Goal: Check status: Check status

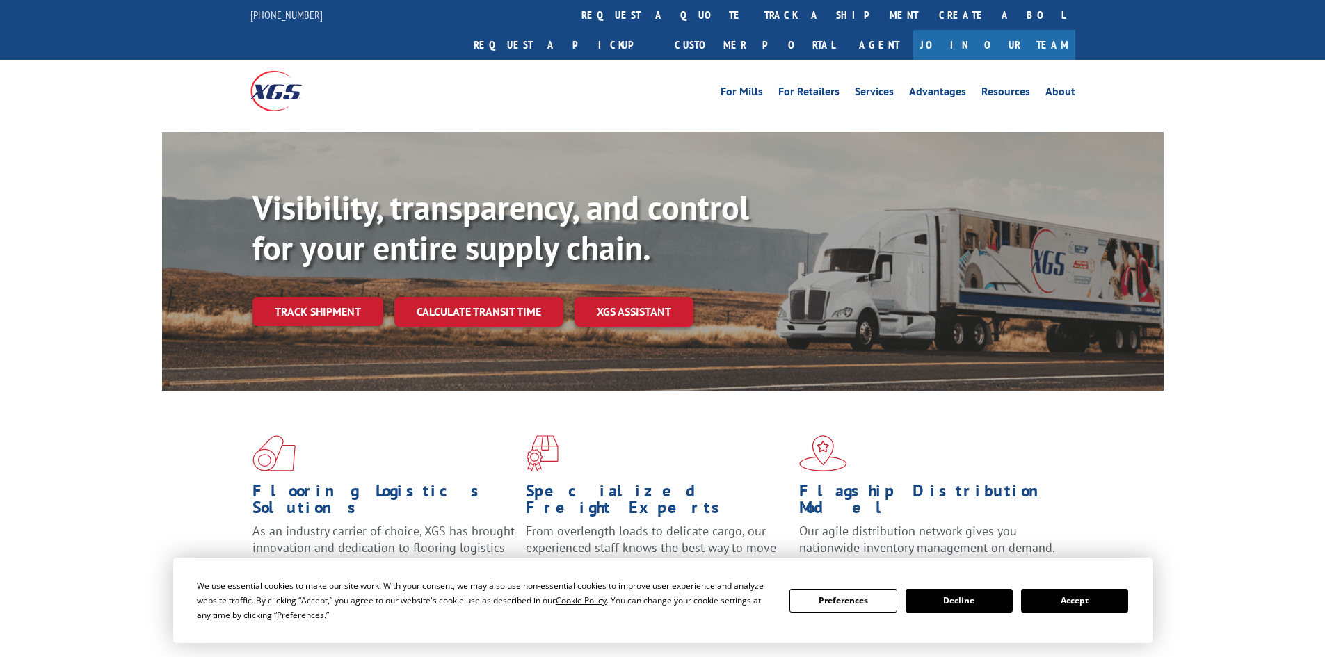
click at [353, 305] on div "Visibility, transparency, and control for your entire supply chain. Track shipm…" at bounding box center [707, 285] width 911 height 194
click at [341, 297] on link "Track shipment" at bounding box center [317, 311] width 131 height 29
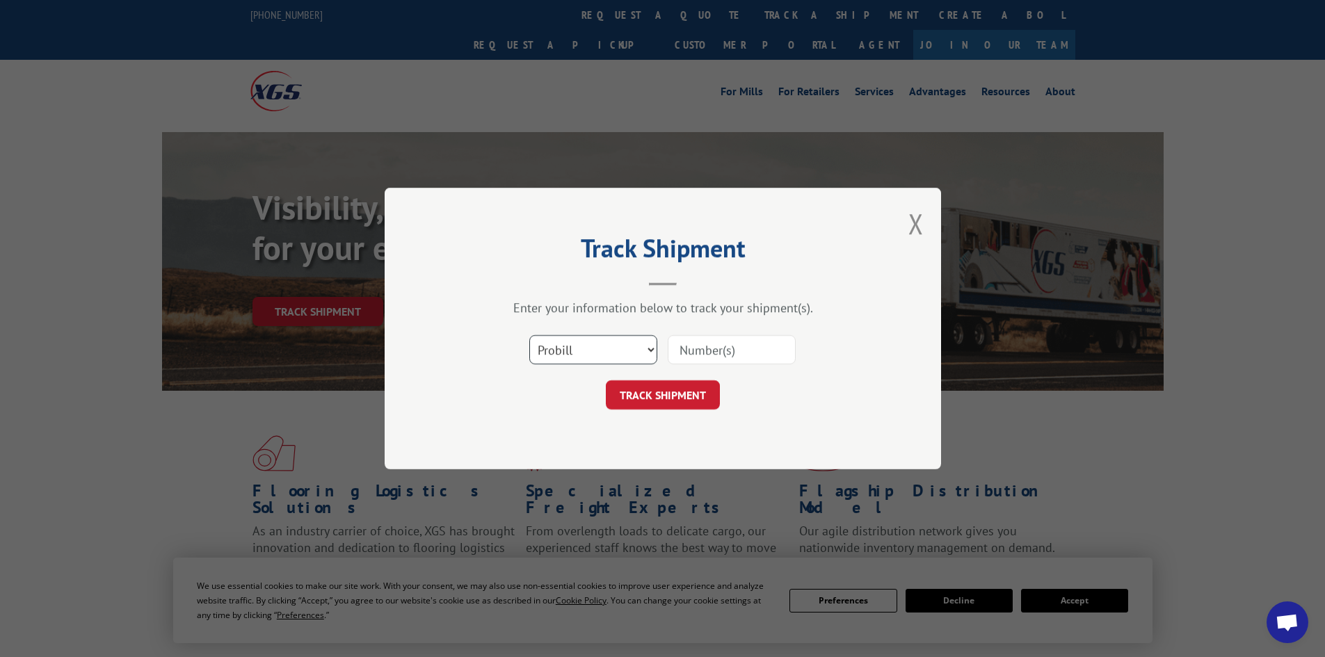
drag, startPoint x: 650, startPoint y: 362, endPoint x: 641, endPoint y: 354, distance: 11.3
click at [650, 362] on select "Select category... Probill BOL PO" at bounding box center [593, 349] width 128 height 29
select select "po"
click at [529, 335] on select "Select category... Probill BOL PO" at bounding box center [593, 349] width 128 height 29
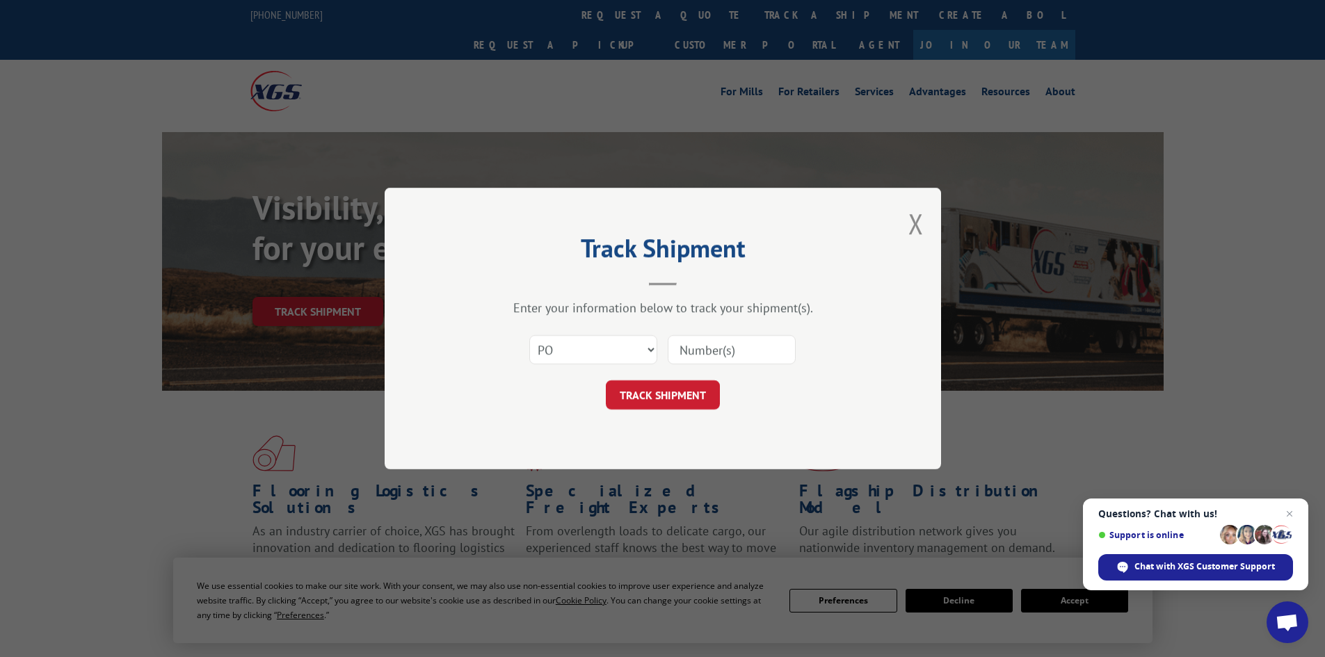
click at [691, 348] on input at bounding box center [732, 349] width 128 height 29
paste input "06528824"
type input "06528824"
click at [691, 392] on button "TRACK SHIPMENT" at bounding box center [663, 394] width 114 height 29
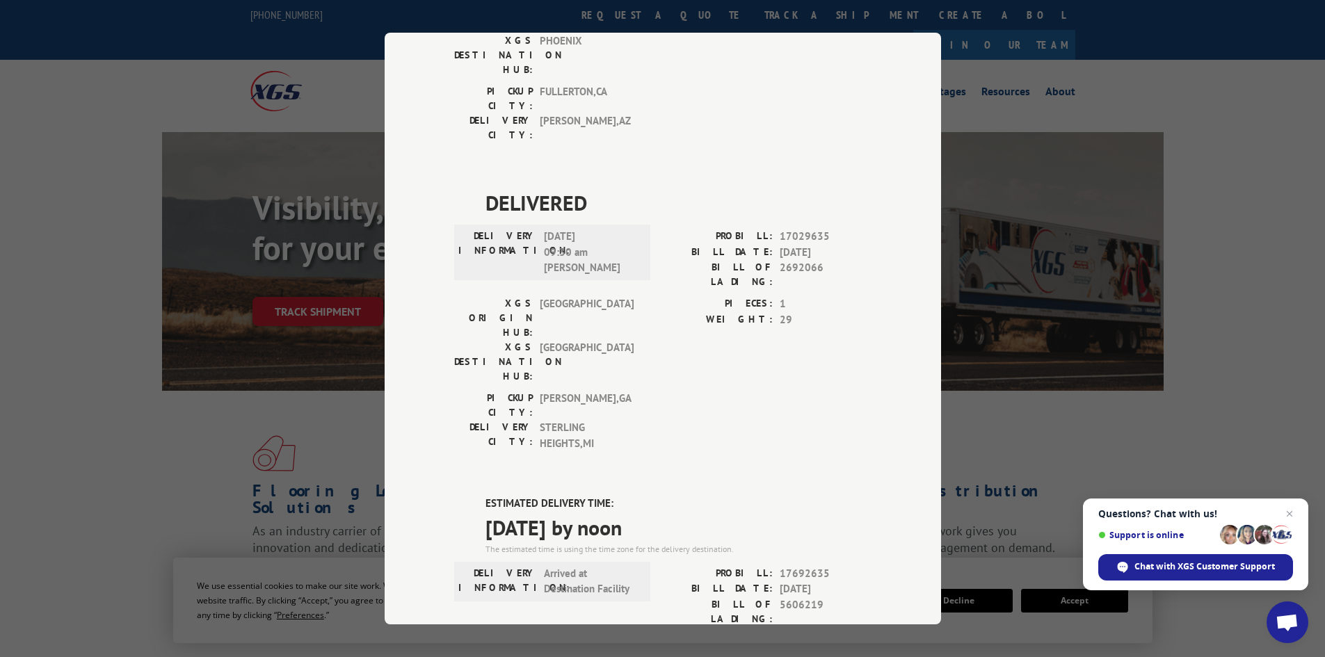
scroll to position [348, 0]
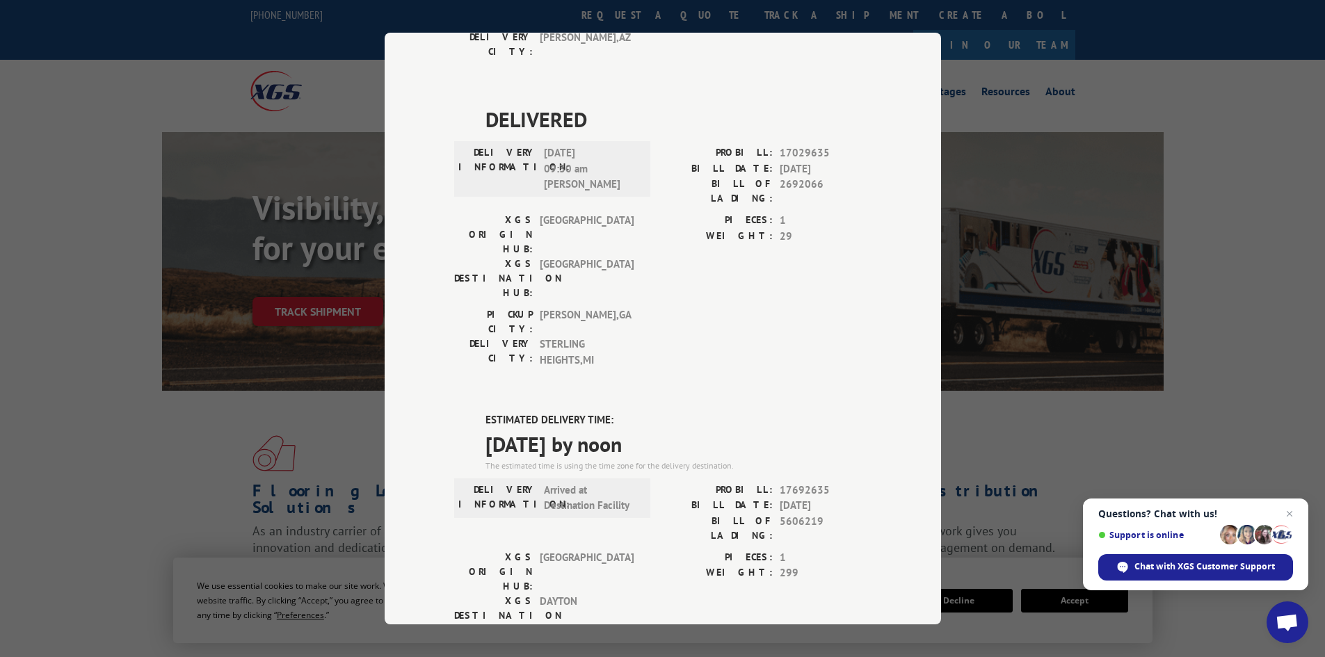
drag, startPoint x: 481, startPoint y: 296, endPoint x: 683, endPoint y: 297, distance: 202.4
click at [683, 428] on span "[DATE] by noon" at bounding box center [678, 443] width 386 height 31
copy span "[DATE] by noon"
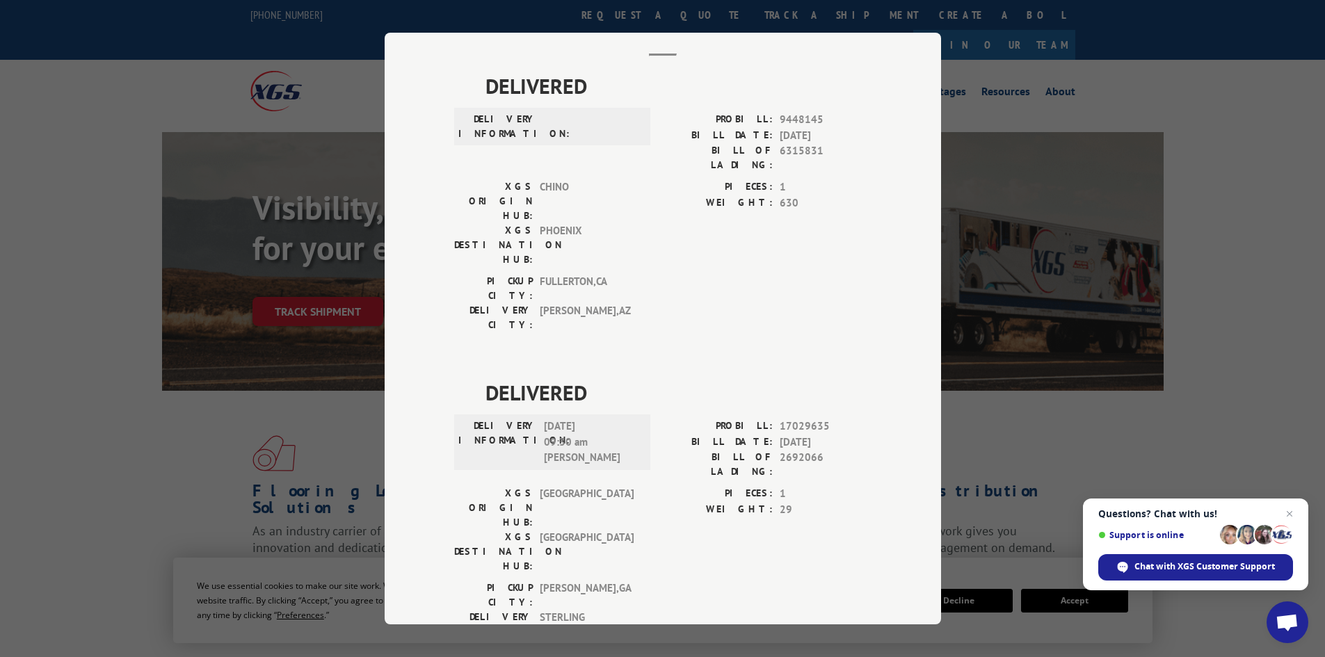
scroll to position [0, 0]
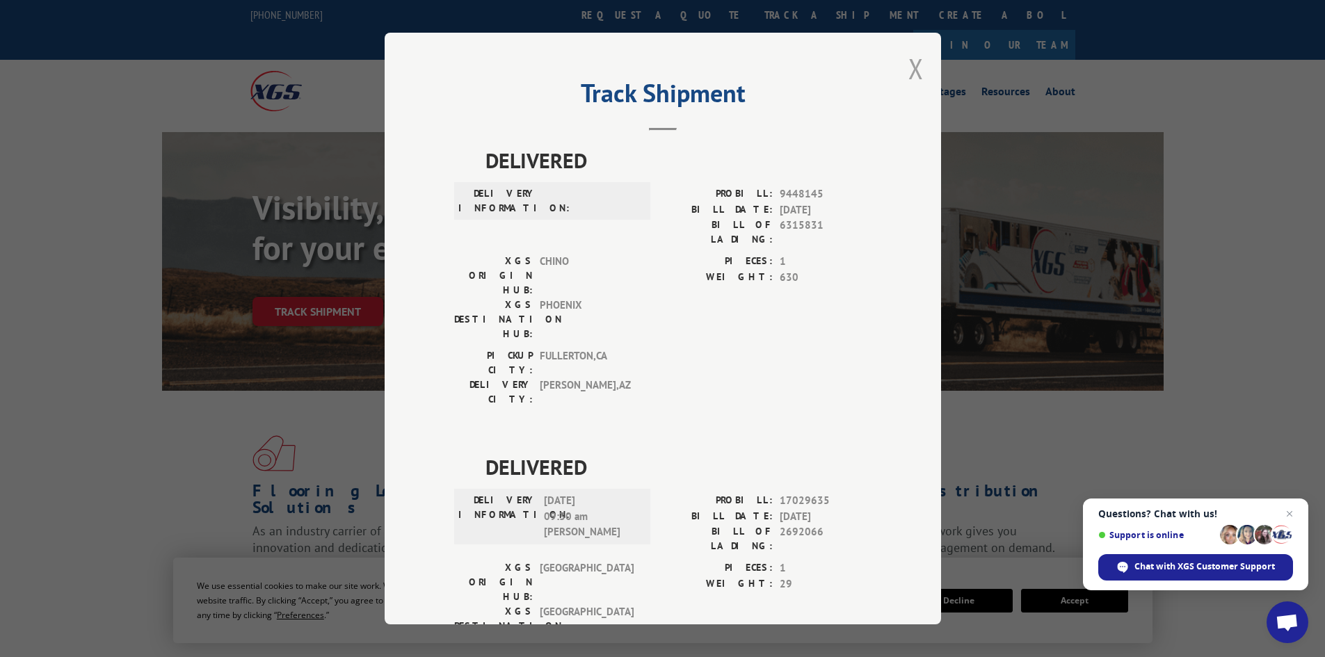
click at [917, 67] on button "Close modal" at bounding box center [915, 68] width 15 height 37
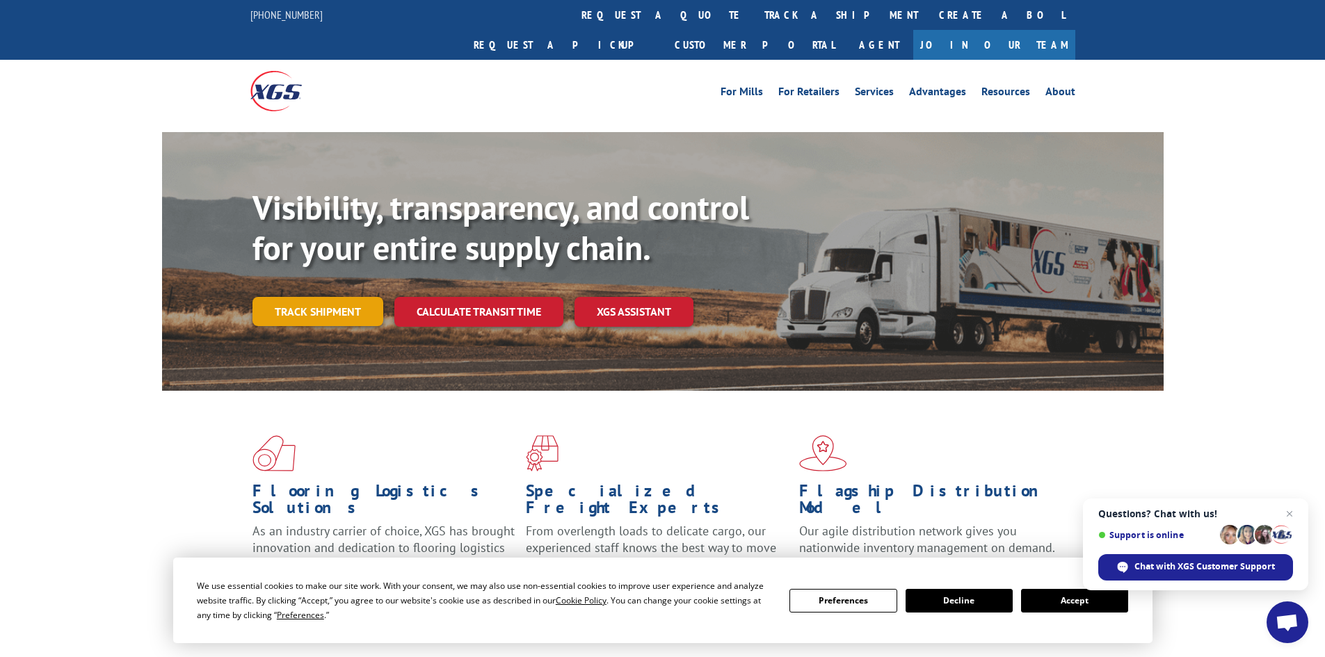
click at [344, 297] on link "Track shipment" at bounding box center [317, 311] width 131 height 29
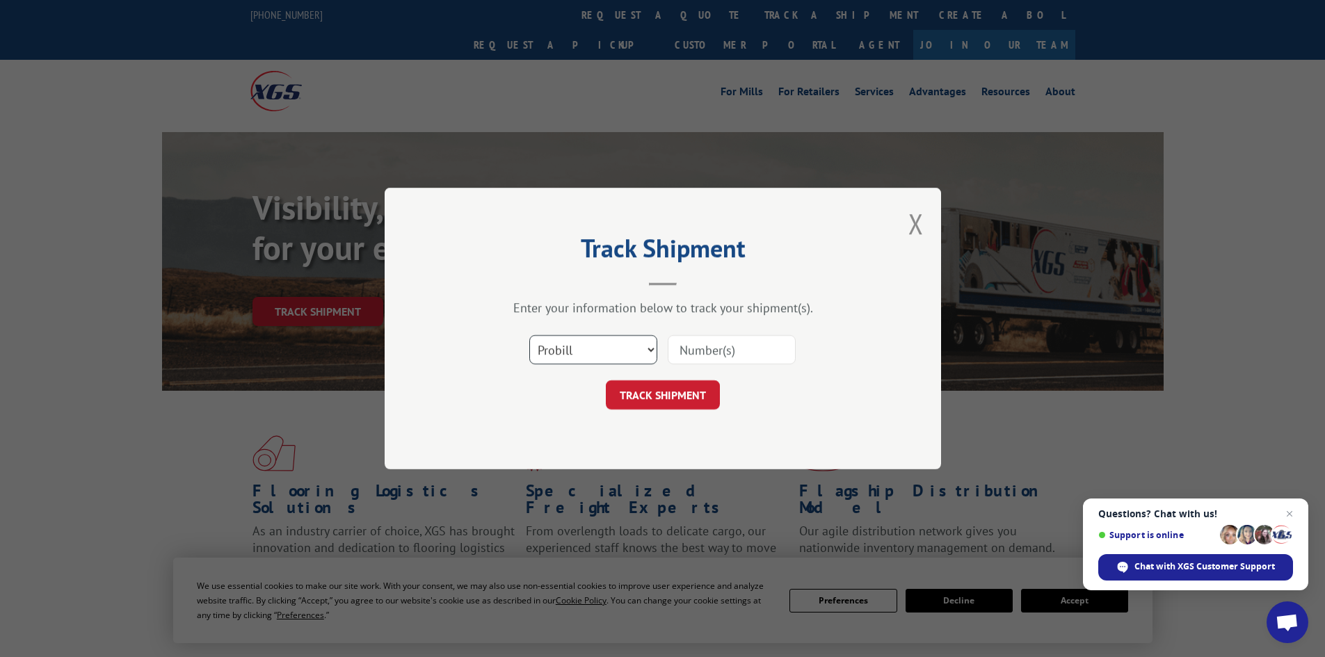
drag, startPoint x: 625, startPoint y: 352, endPoint x: 633, endPoint y: 352, distance: 7.6
click at [631, 352] on select "Select category... Probill BOL PO" at bounding box center [593, 349] width 128 height 29
select select "po"
click at [529, 335] on select "Select category... Probill BOL PO" at bounding box center [593, 349] width 128 height 29
paste input "[DATE] by noon"
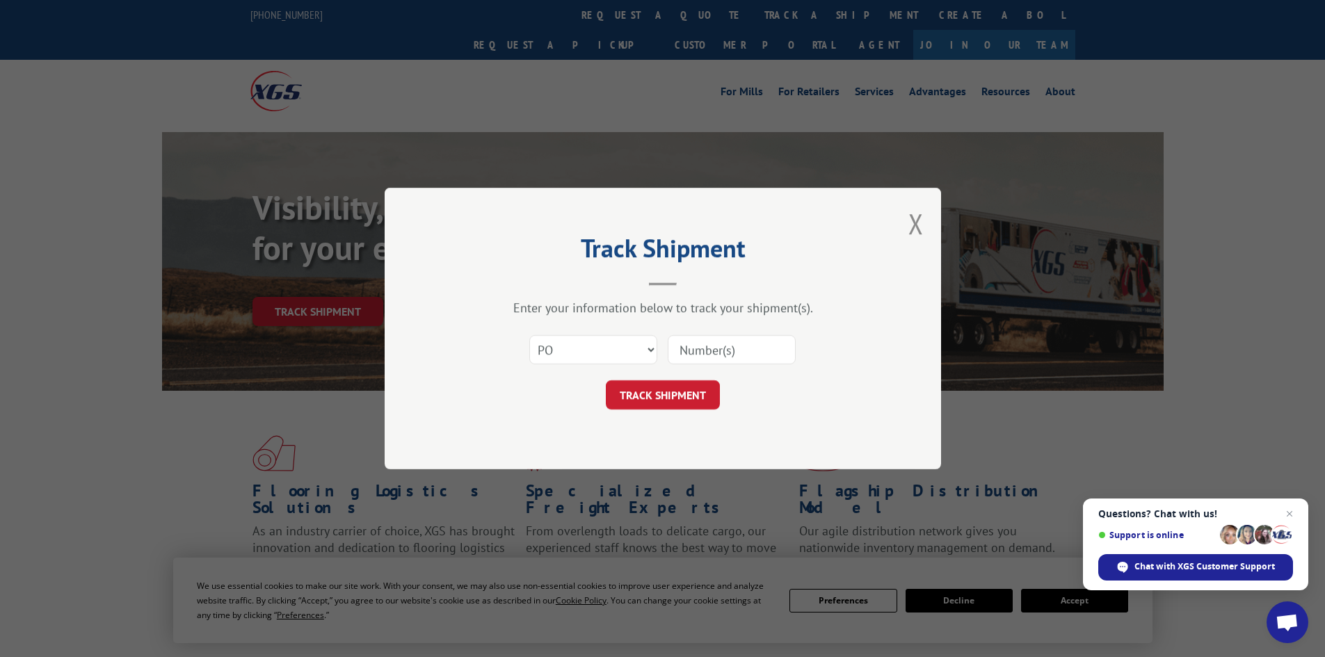
type input "[DATE] by noon"
drag, startPoint x: 782, startPoint y: 352, endPoint x: 587, endPoint y: 359, distance: 194.8
click at [587, 359] on div "Select category... Probill BOL PO [DATE] by noon" at bounding box center [662, 350] width 417 height 46
